Goal: Find specific page/section: Find specific page/section

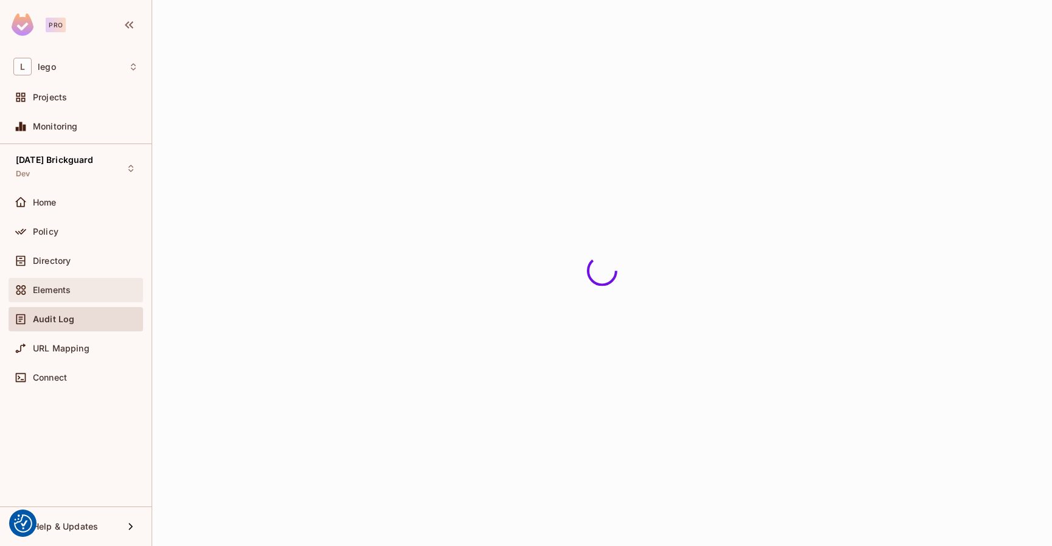
click at [41, 281] on div "Elements" at bounding box center [76, 290] width 134 height 24
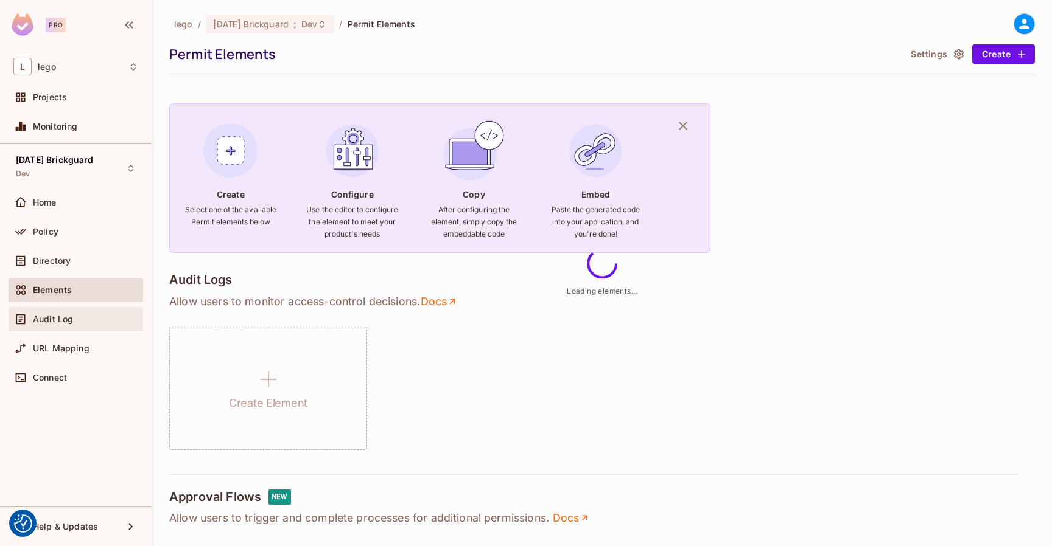
click at [60, 315] on span "Audit Log" at bounding box center [53, 320] width 40 height 10
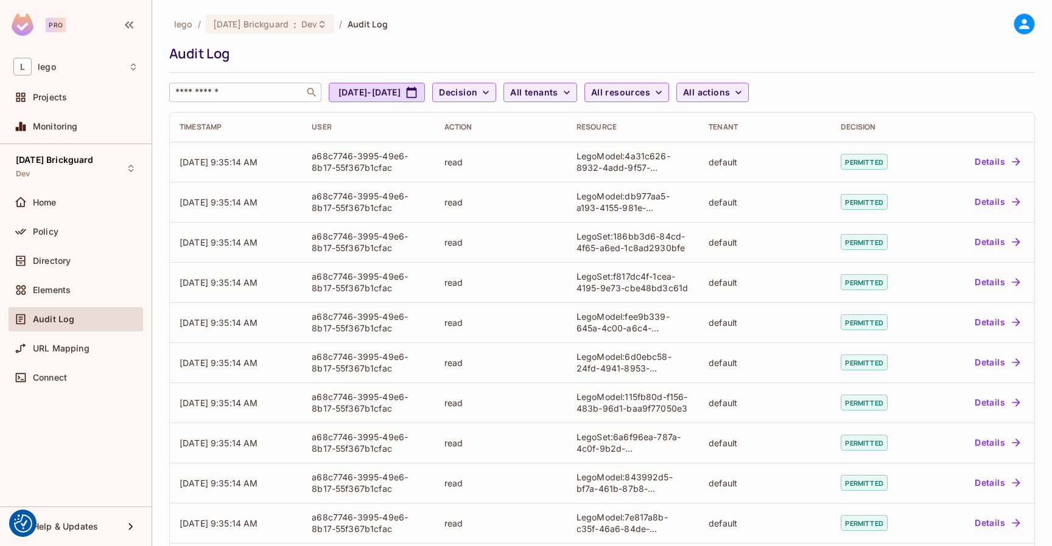
click at [206, 89] on input "text" at bounding box center [237, 92] width 128 height 12
paste input "**********"
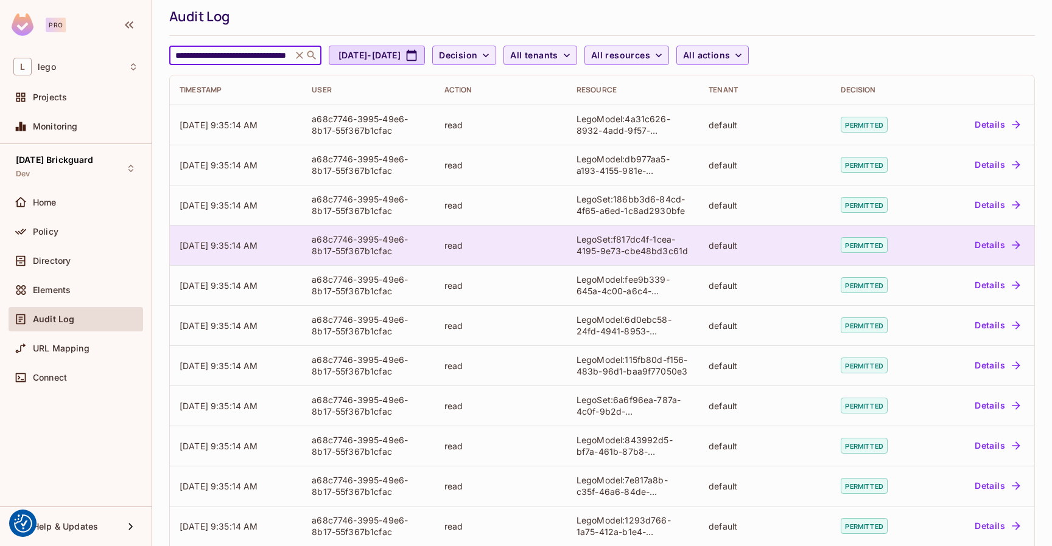
scroll to position [256, 0]
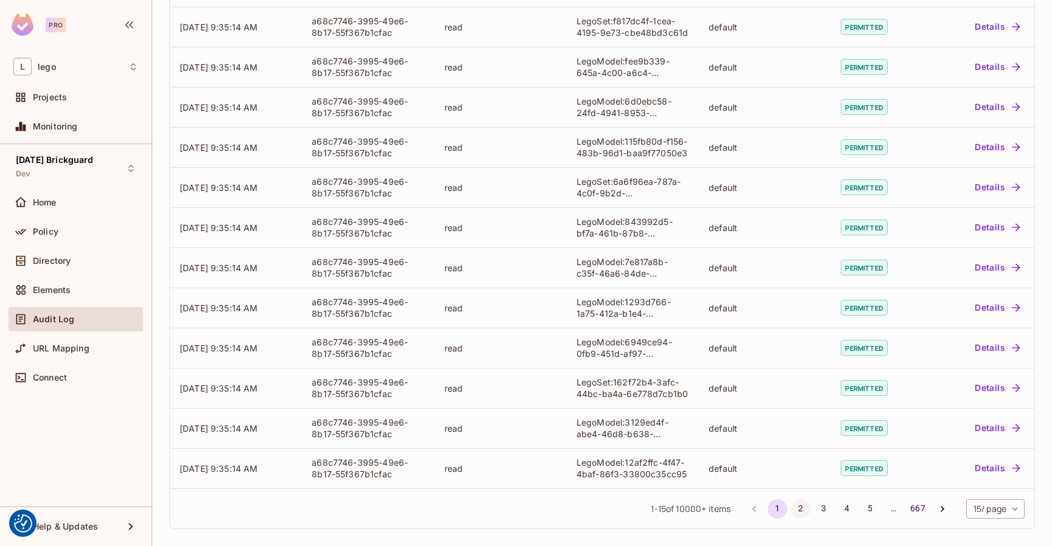
type input "**********"
click at [790, 504] on button "2" at bounding box center [799, 509] width 19 height 19
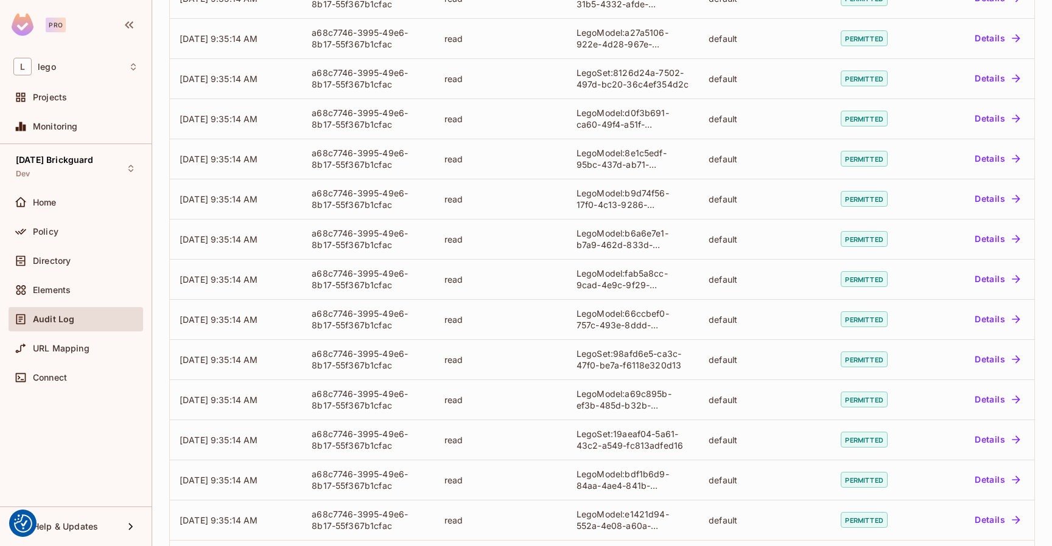
scroll to position [256, 0]
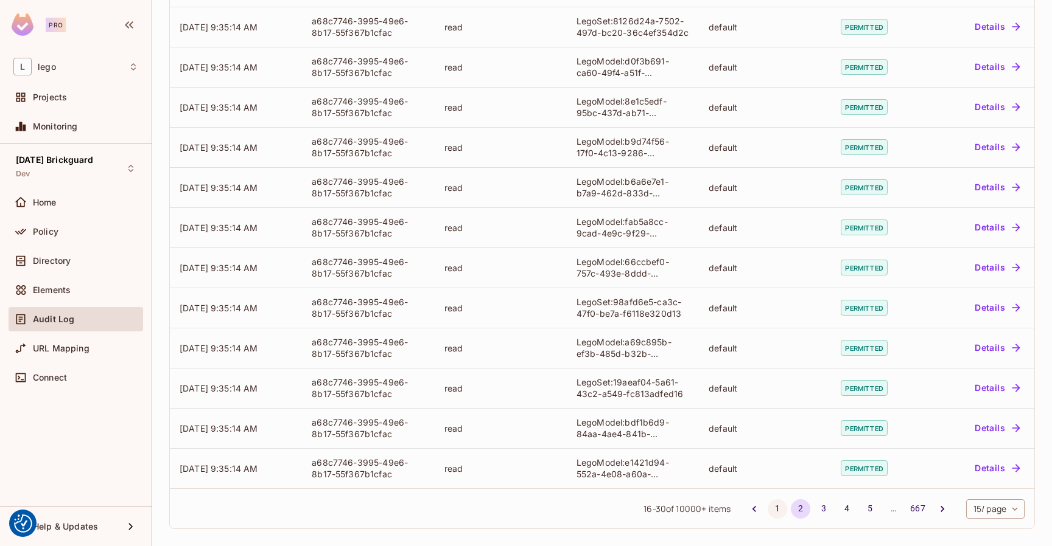
click at [767, 509] on button "1" at bounding box center [776, 509] width 19 height 19
click at [790, 506] on button "2" at bounding box center [799, 509] width 19 height 19
click at [814, 501] on button "3" at bounding box center [823, 509] width 19 height 19
click at [767, 503] on button "1" at bounding box center [776, 509] width 19 height 19
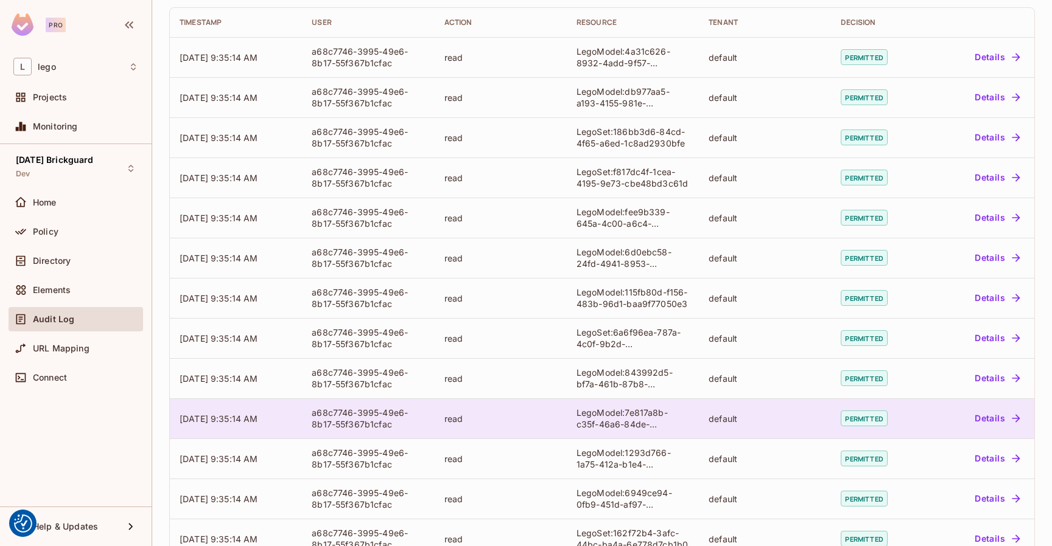
scroll to position [0, 0]
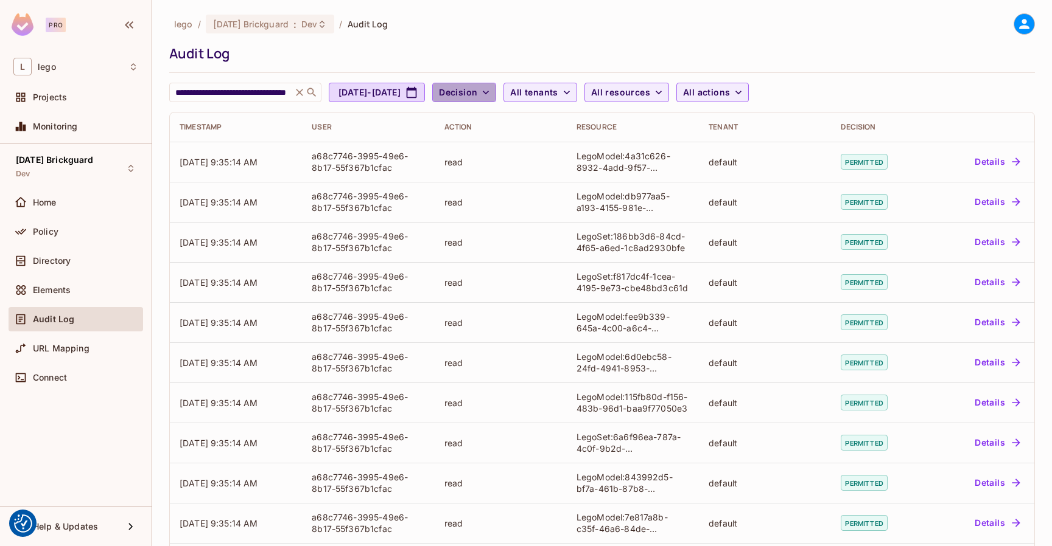
click at [477, 85] on span "Decision" at bounding box center [458, 92] width 38 height 15
click at [506, 148] on span "Denied" at bounding box center [515, 147] width 41 height 12
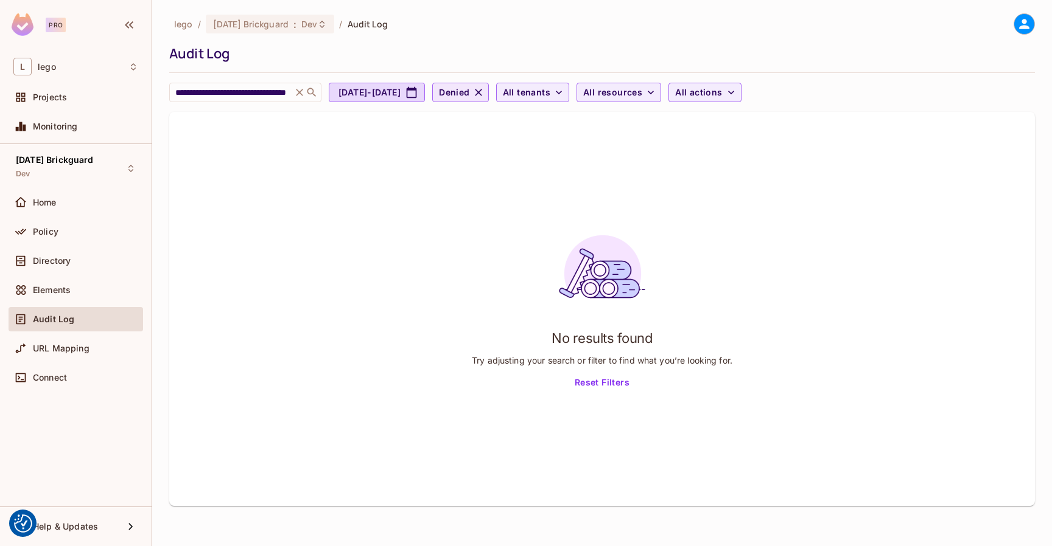
click at [482, 92] on icon "button" at bounding box center [478, 92] width 7 height 7
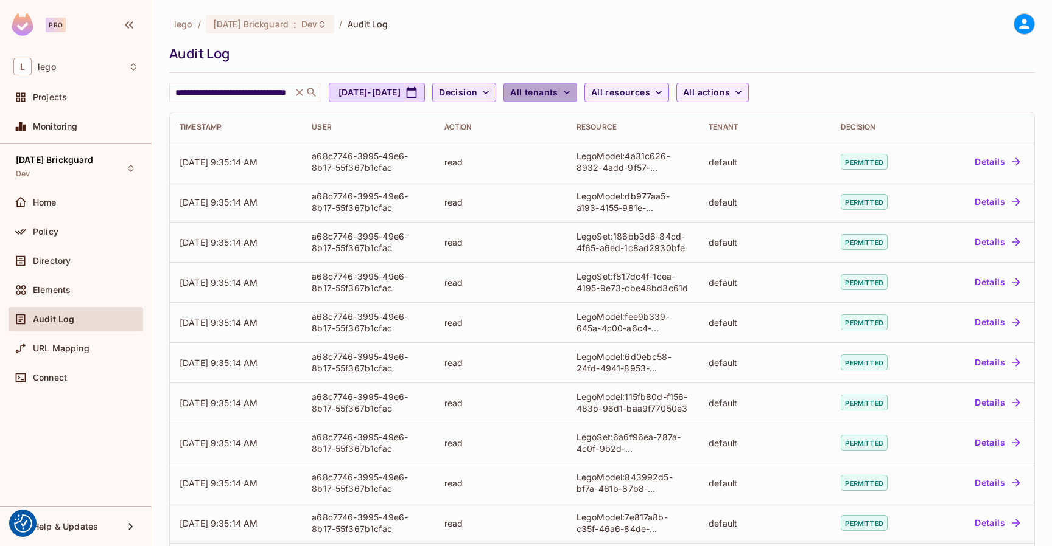
click at [557, 91] on span "All tenants" at bounding box center [533, 92] width 47 height 15
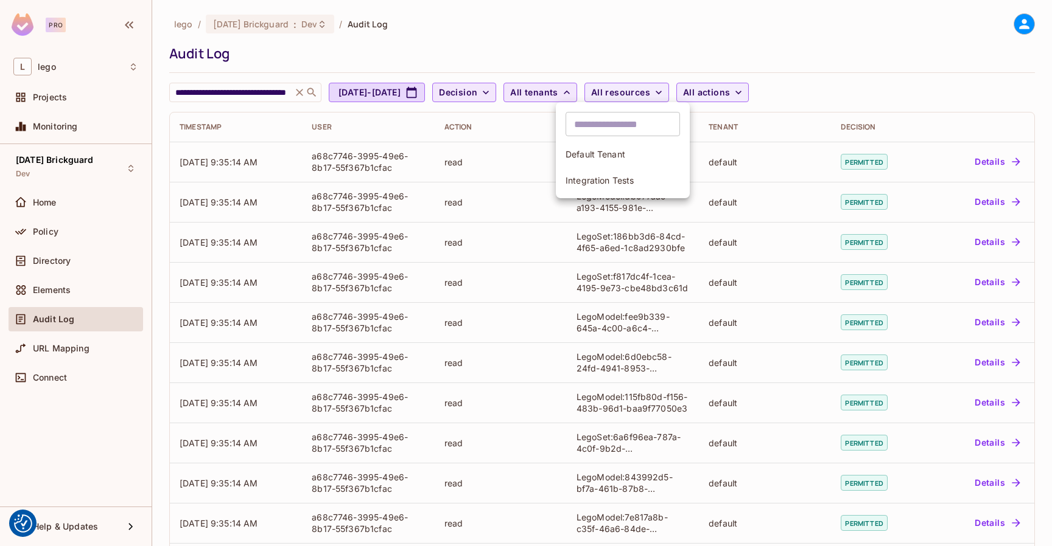
click at [606, 91] on div at bounding box center [526, 273] width 1052 height 546
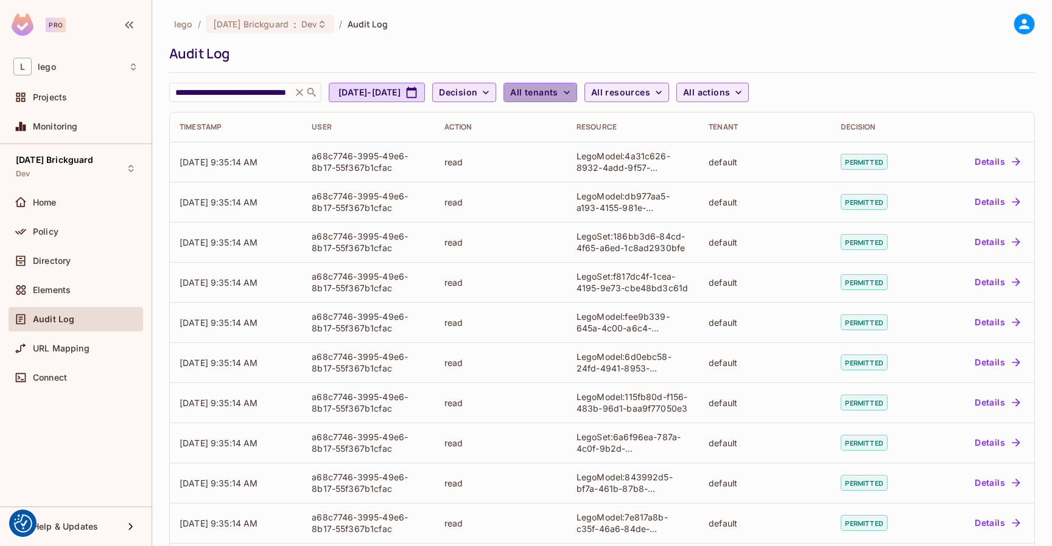
click at [557, 89] on span "All tenants" at bounding box center [533, 92] width 47 height 15
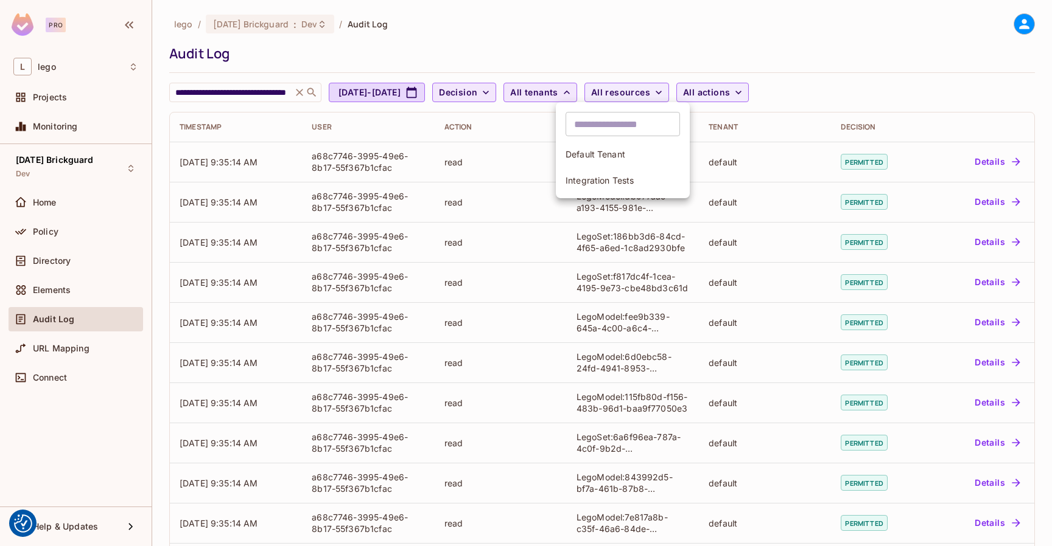
click at [607, 89] on div at bounding box center [526, 273] width 1052 height 546
click at [557, 94] on span "All tenants" at bounding box center [533, 92] width 47 height 15
click at [614, 41] on div at bounding box center [526, 273] width 1052 height 546
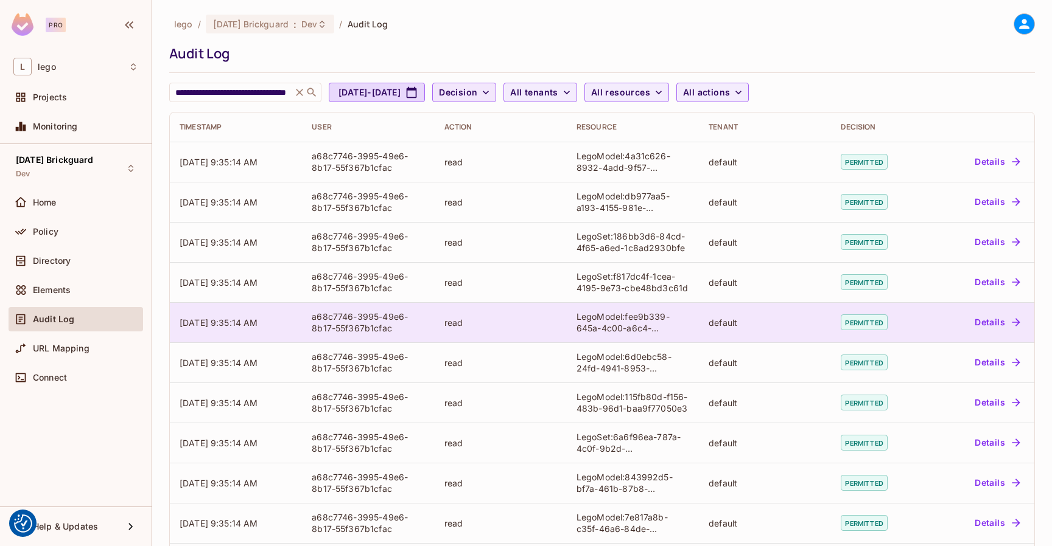
scroll to position [256, 0]
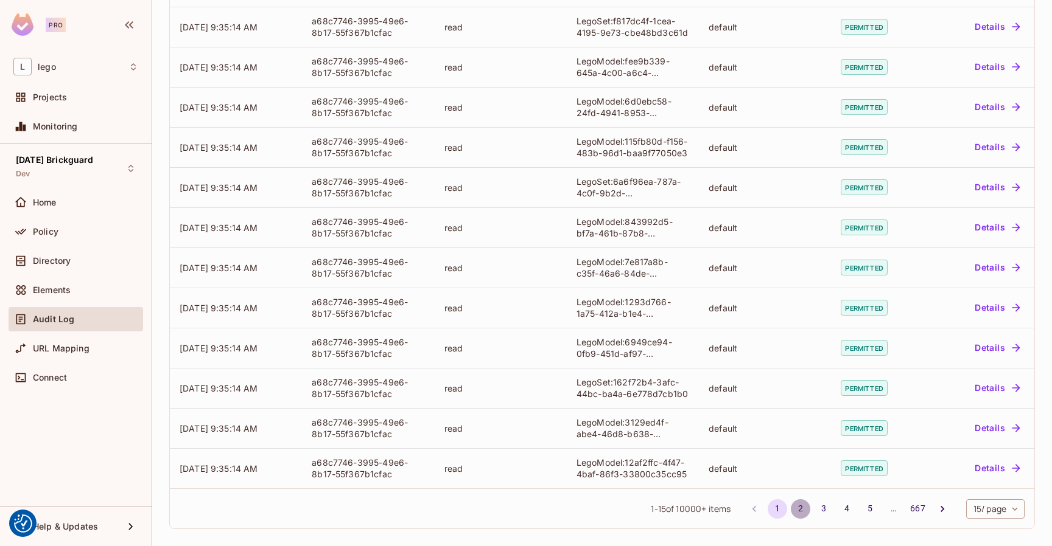
click at [790, 508] on button "2" at bounding box center [799, 509] width 19 height 19
click at [814, 504] on button "3" at bounding box center [823, 509] width 19 height 19
click at [838, 503] on button "4" at bounding box center [846, 509] width 19 height 19
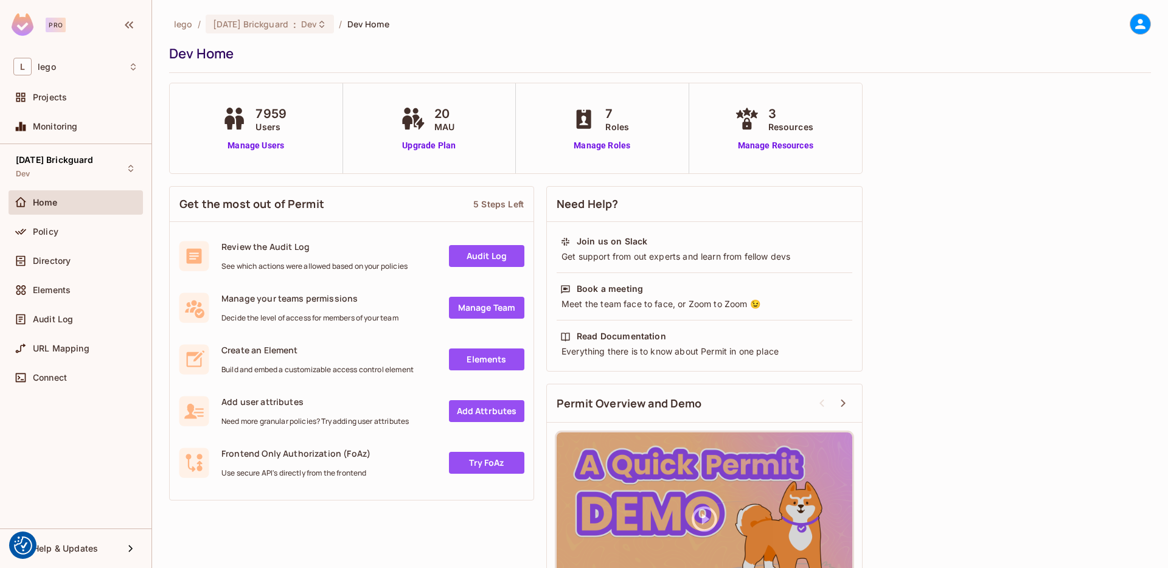
click at [1133, 19] on icon at bounding box center [1140, 23] width 15 height 15
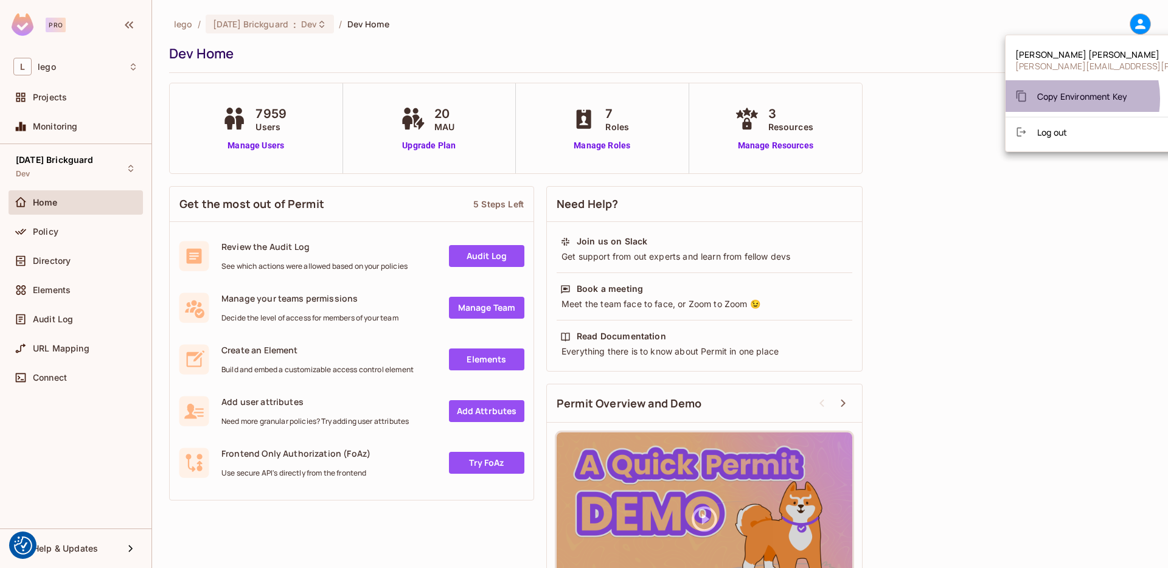
click at [1063, 99] on span "Copy Environment Key" at bounding box center [1083, 97] width 90 height 12
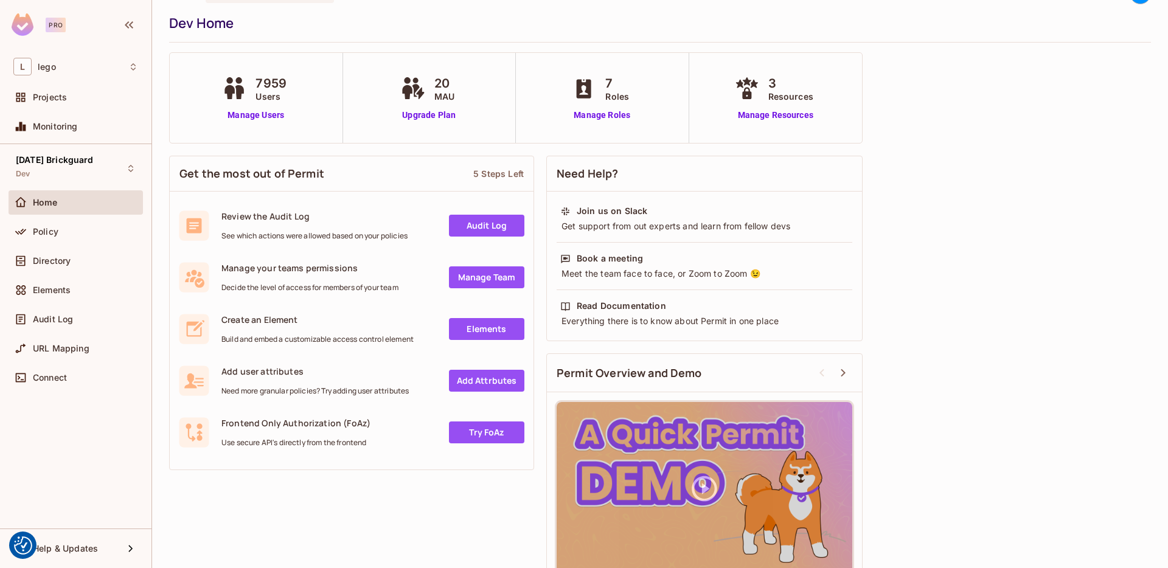
scroll to position [58, 0]
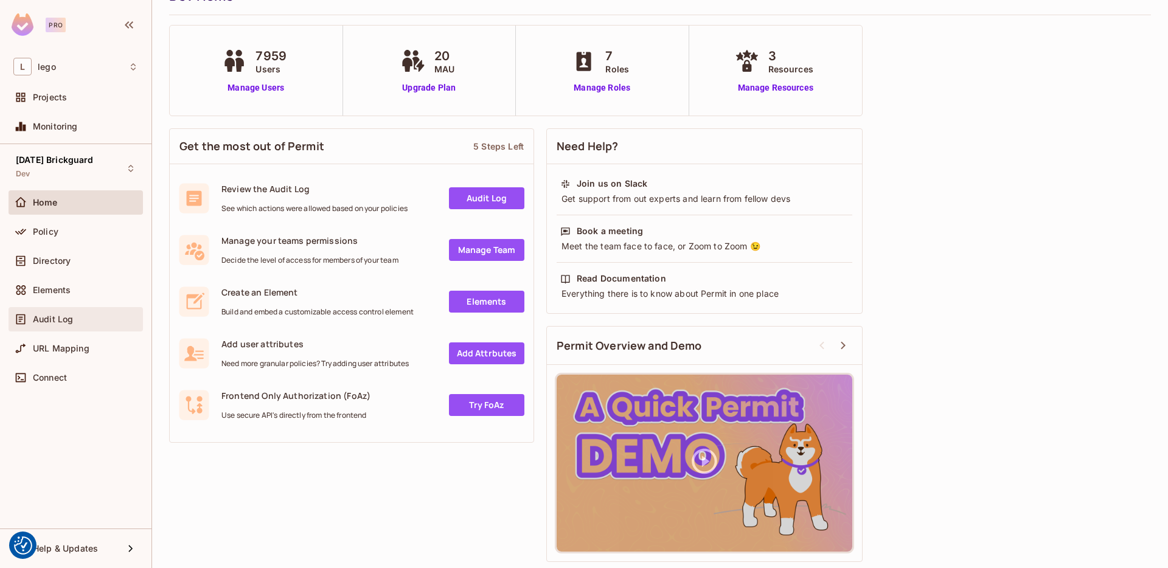
click at [43, 315] on span "Audit Log" at bounding box center [53, 320] width 40 height 10
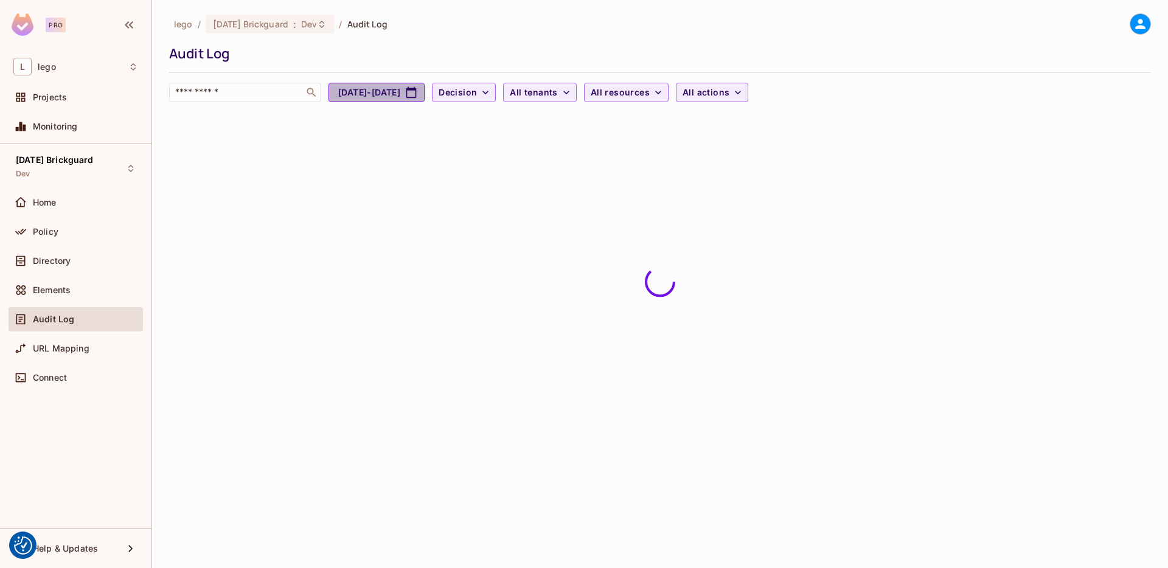
click at [407, 91] on button "[DATE] - [DATE]" at bounding box center [377, 92] width 96 height 19
select select "*"
select select "****"
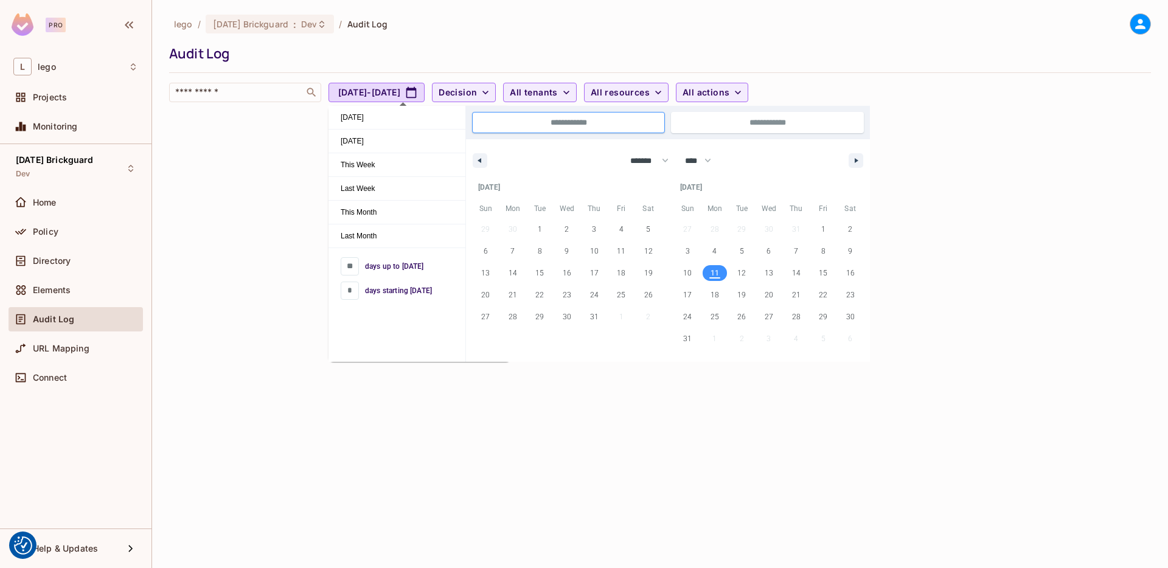
click at [718, 271] on span "11" at bounding box center [715, 273] width 9 height 22
type input "*"
type input "**********"
select select "*"
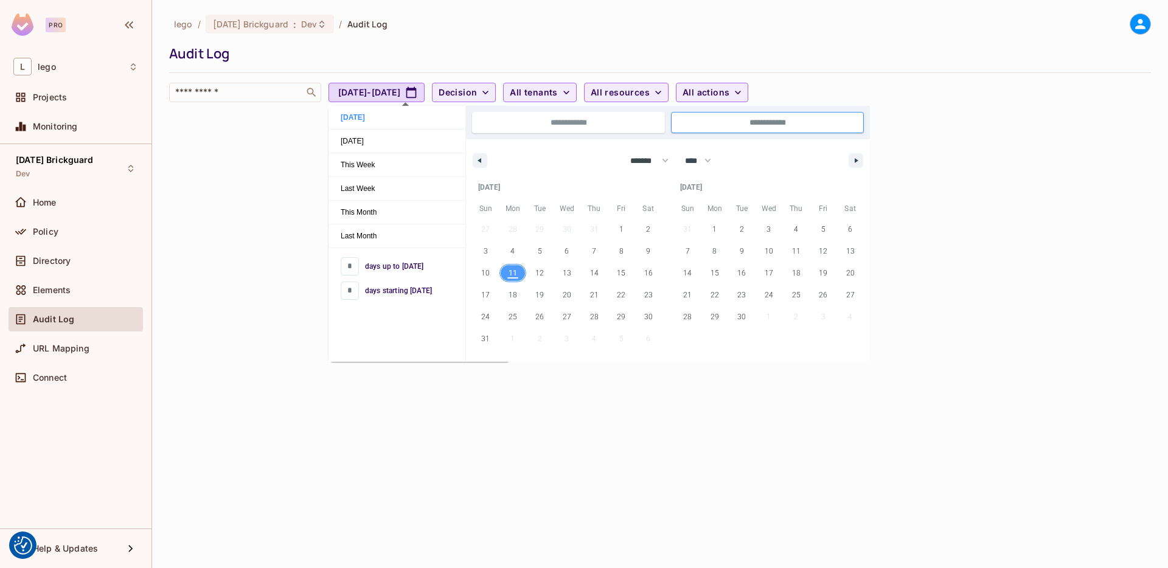
click at [511, 268] on span "11" at bounding box center [513, 273] width 9 height 22
click at [551, 51] on div "Audit Log" at bounding box center [657, 53] width 976 height 18
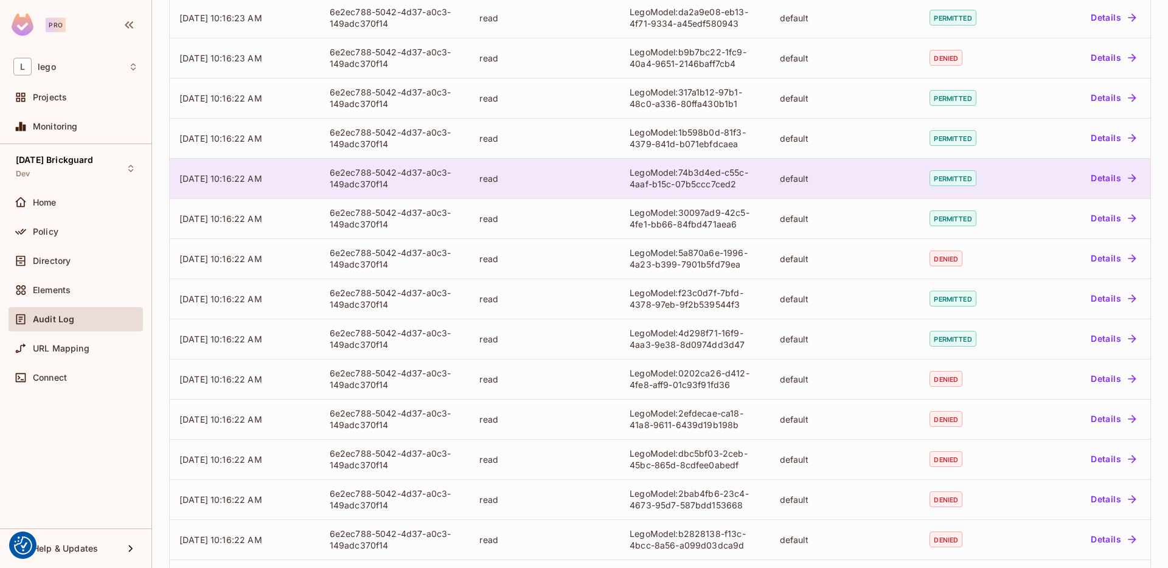
scroll to position [234, 0]
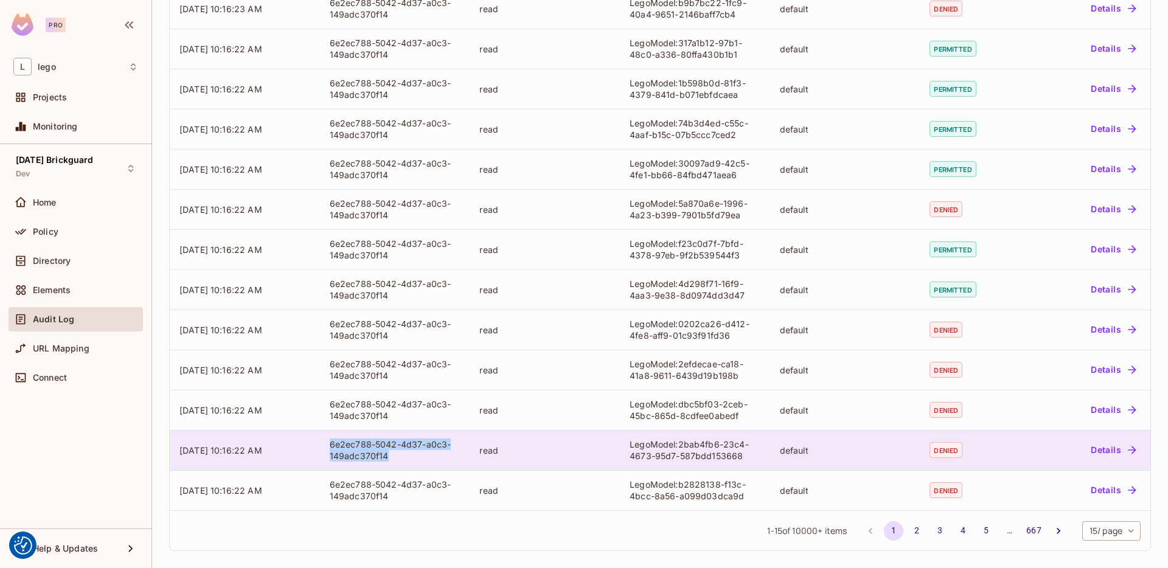
drag, startPoint x: 392, startPoint y: 456, endPoint x: 326, endPoint y: 444, distance: 67.3
click at [326, 444] on td "6e2ec788-5042-4d37-a0c3-149adc370f14" at bounding box center [395, 450] width 150 height 40
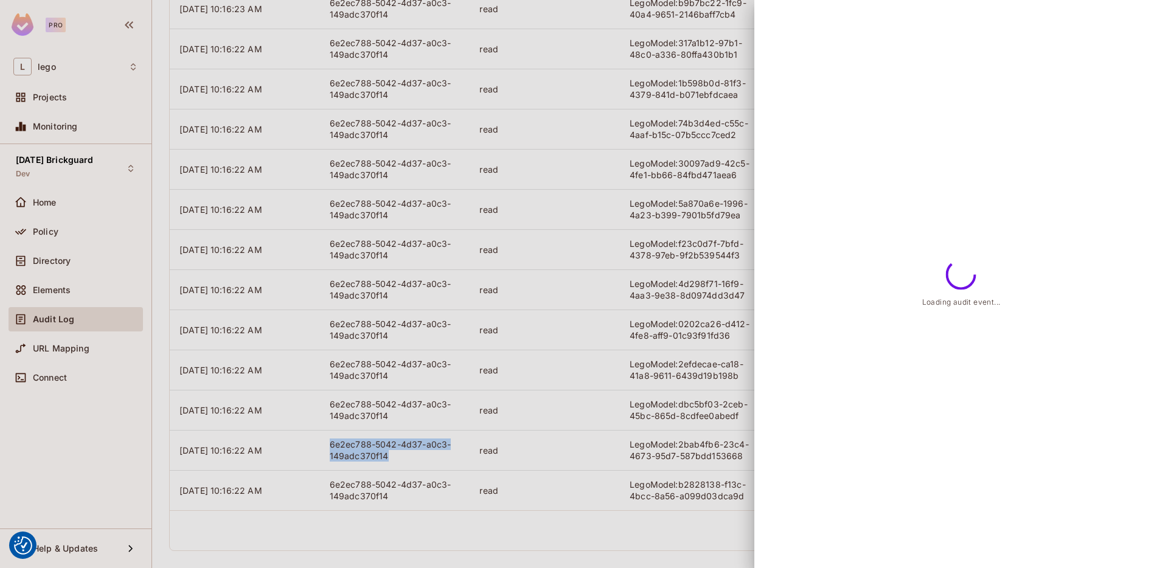
copy div "6e2ec788-5042-4d37-a0c3-149adc370f14"
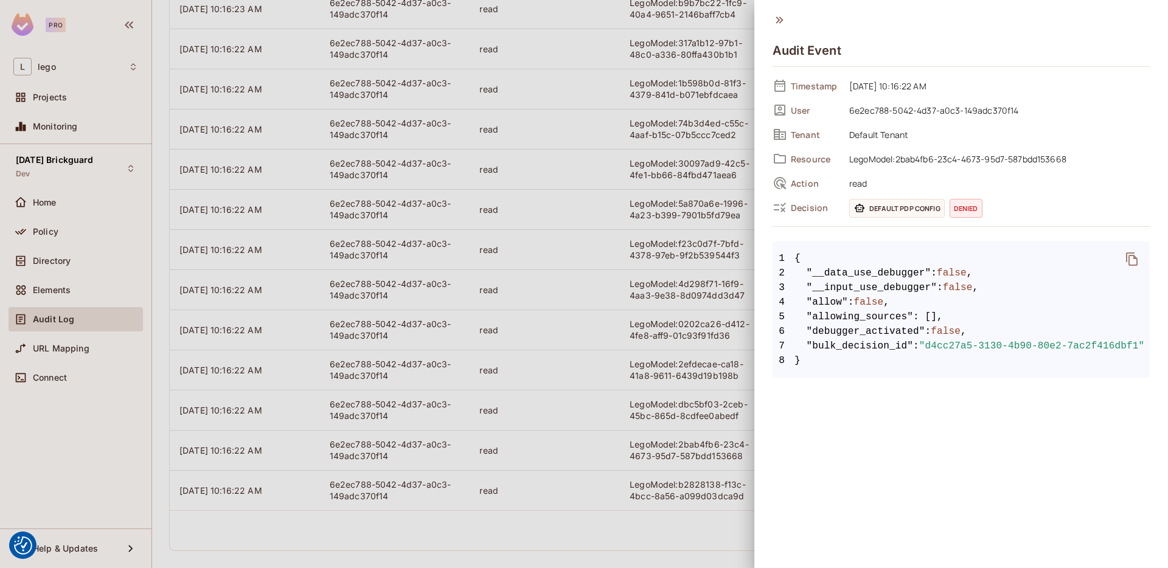
click at [775, 18] on icon at bounding box center [779, 19] width 13 height 13
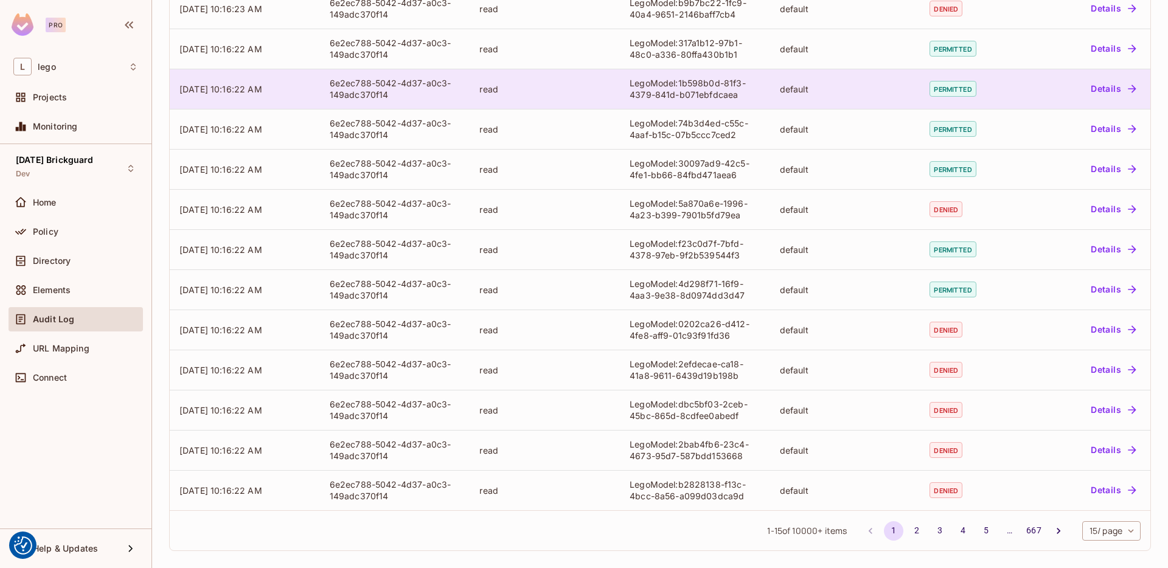
scroll to position [0, 0]
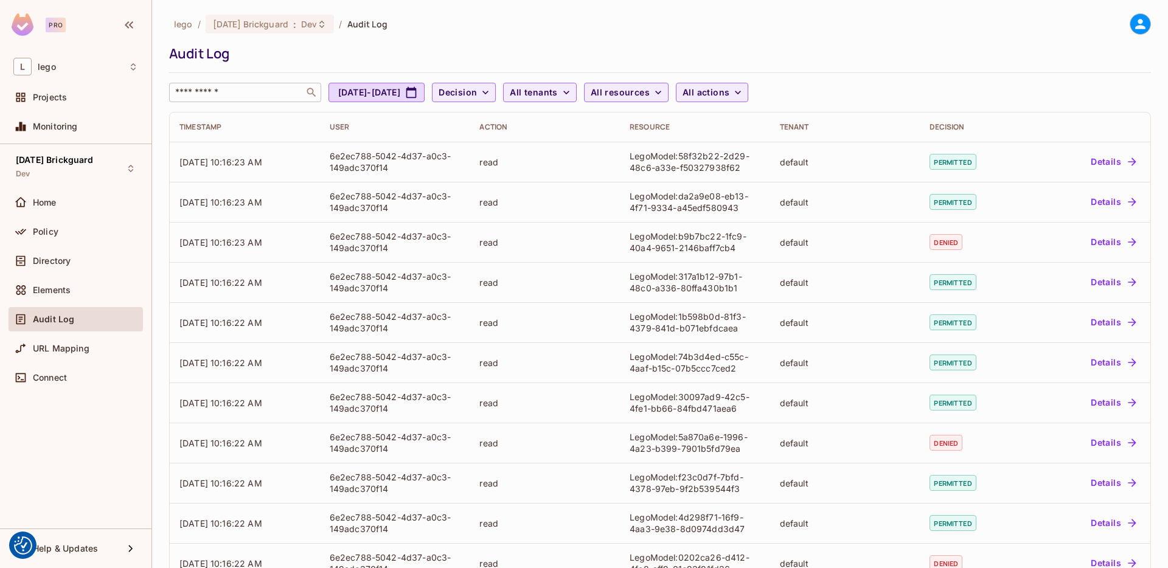
click at [267, 86] on div "​" at bounding box center [245, 92] width 152 height 19
paste input "**********"
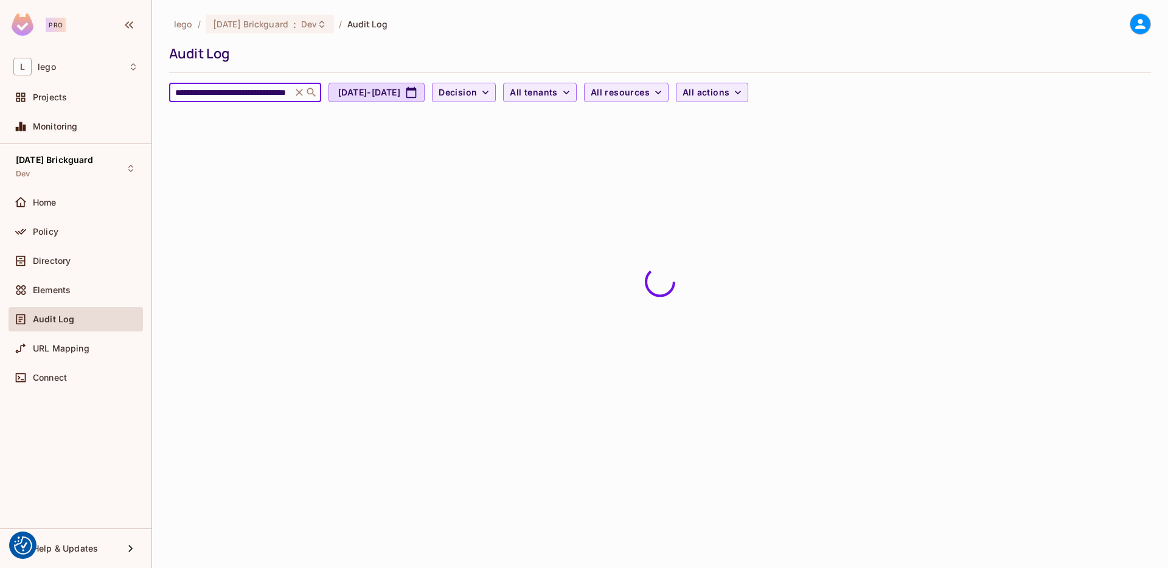
type input "**********"
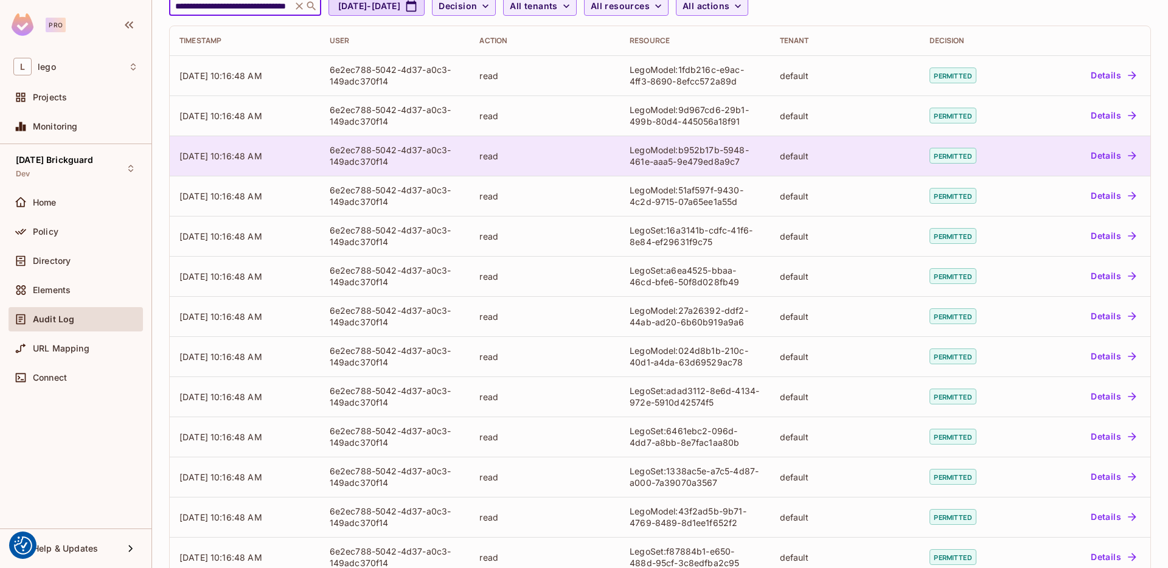
scroll to position [0, 0]
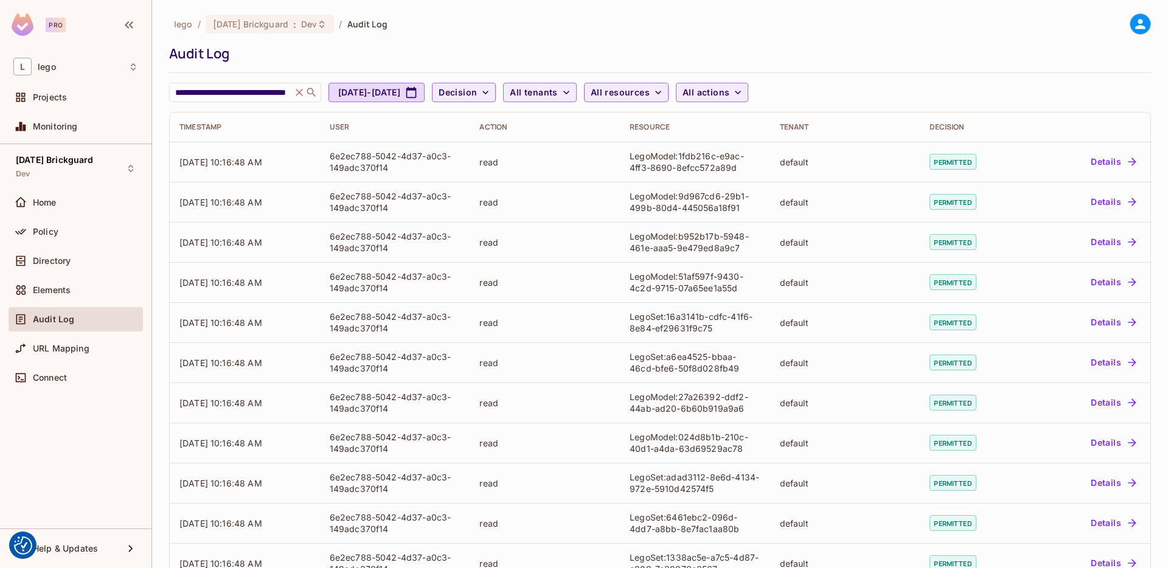
click at [1019, 41] on div "**********" at bounding box center [660, 57] width 982 height 89
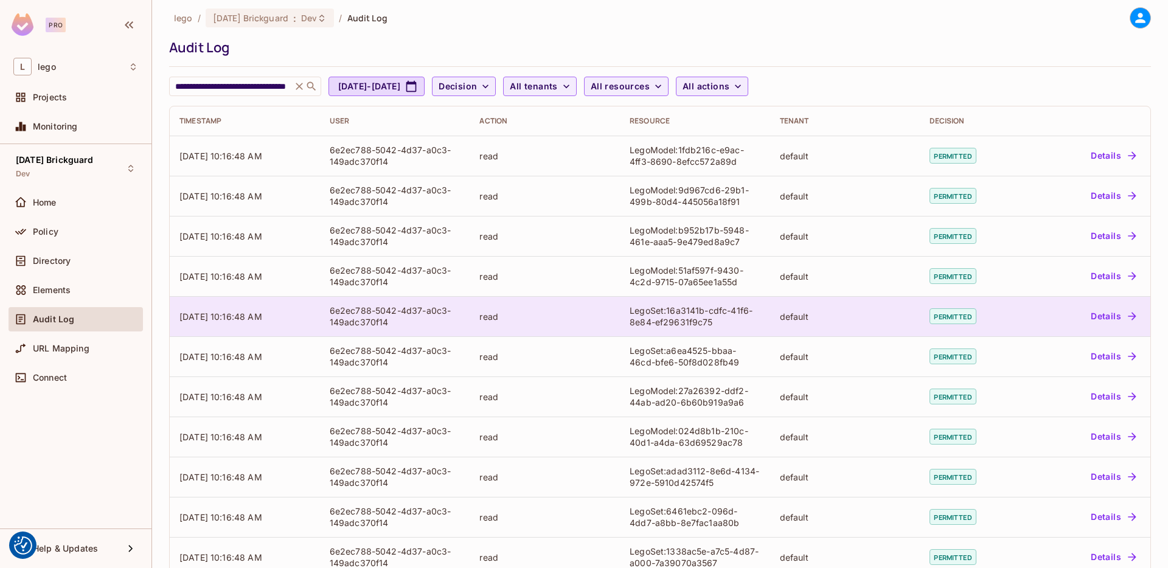
scroll to position [2, 0]
